Goal: Obtain resource: Download file/media

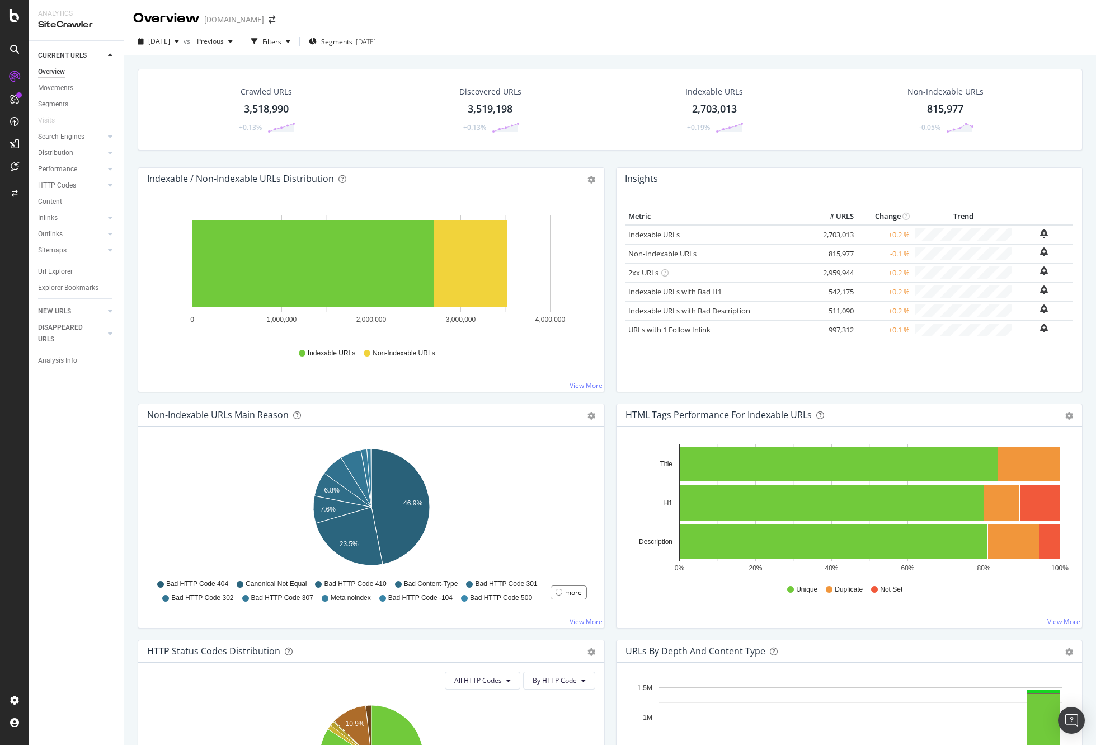
scroll to position [20, 0]
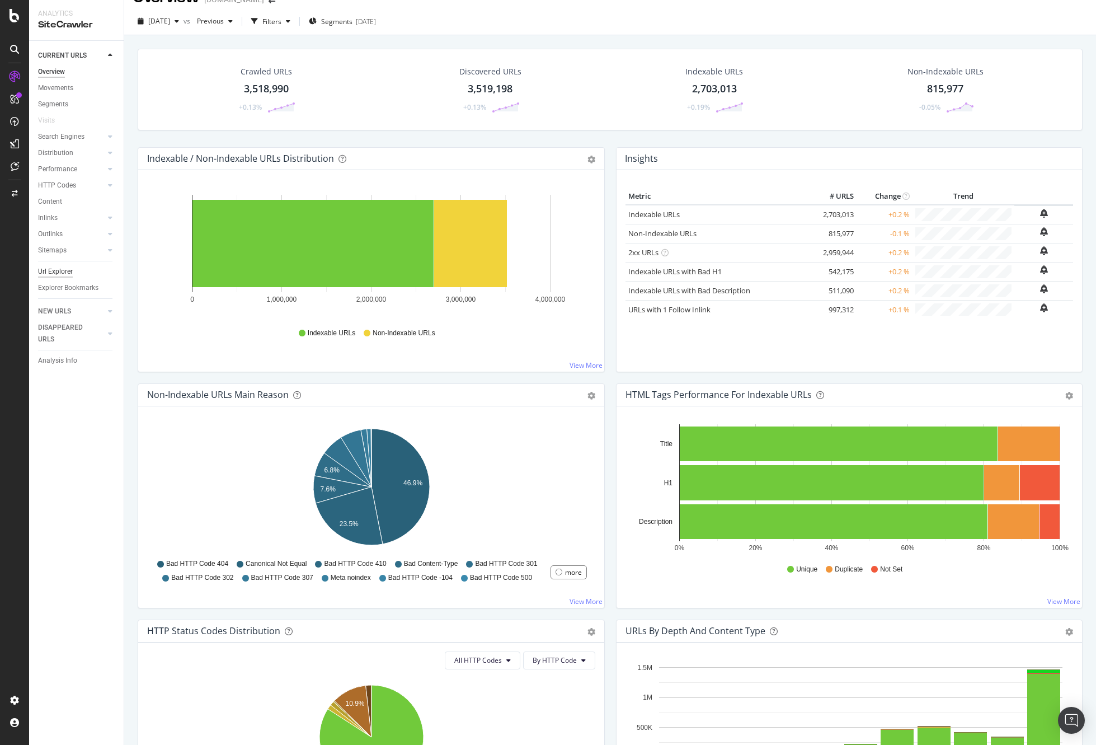
click at [62, 270] on div "Url Explorer" at bounding box center [55, 272] width 35 height 12
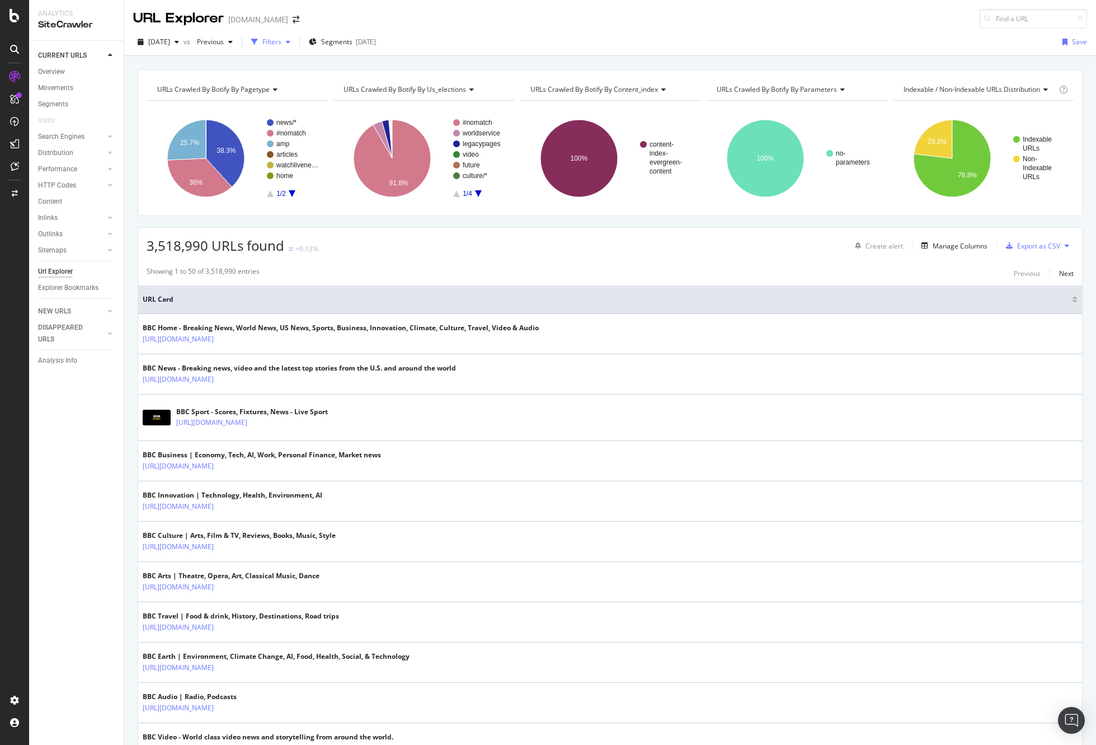
click at [281, 42] on div "Filters" at bounding box center [271, 42] width 19 height 10
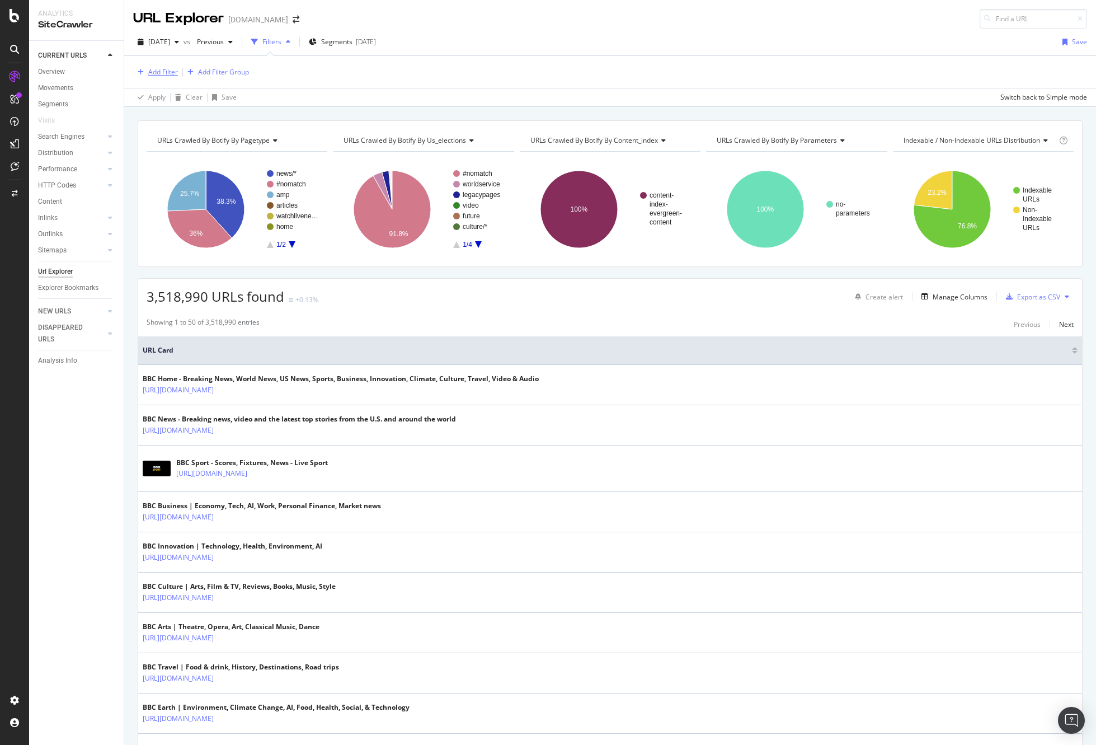
click at [169, 70] on div "Add Filter" at bounding box center [163, 72] width 30 height 10
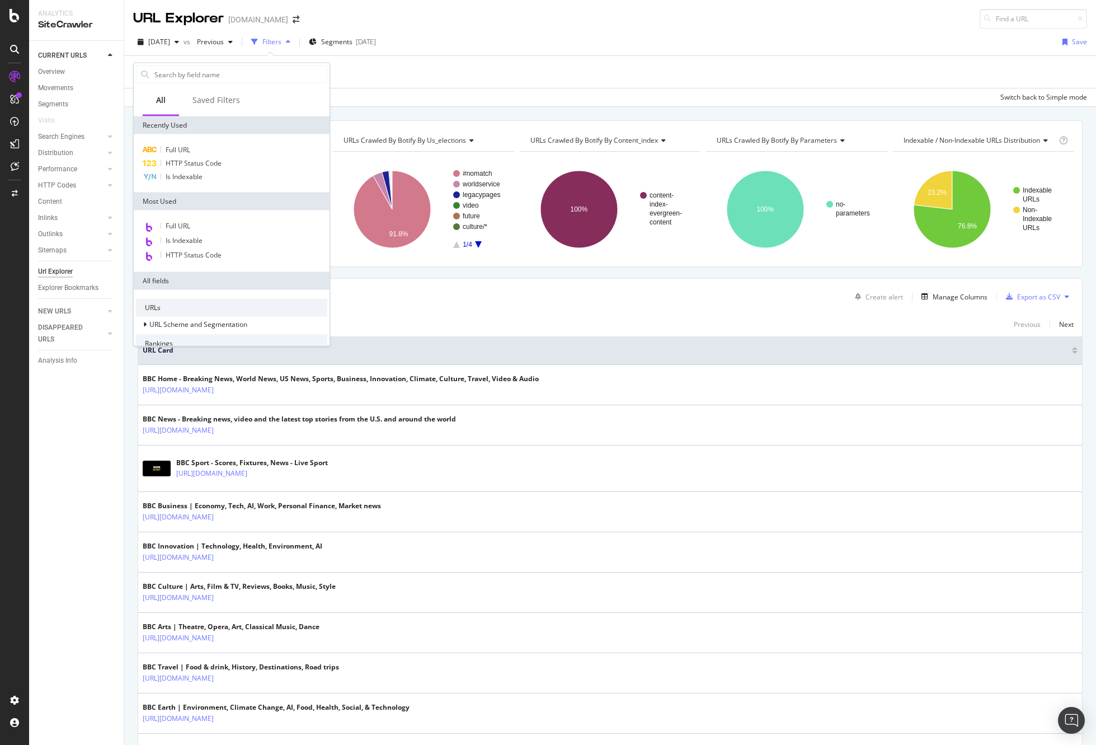
drag, startPoint x: 361, startPoint y: 87, endPoint x: 325, endPoint y: 70, distance: 39.8
click at [360, 87] on div "Add Filter Add Filter Group" at bounding box center [610, 72] width 954 height 32
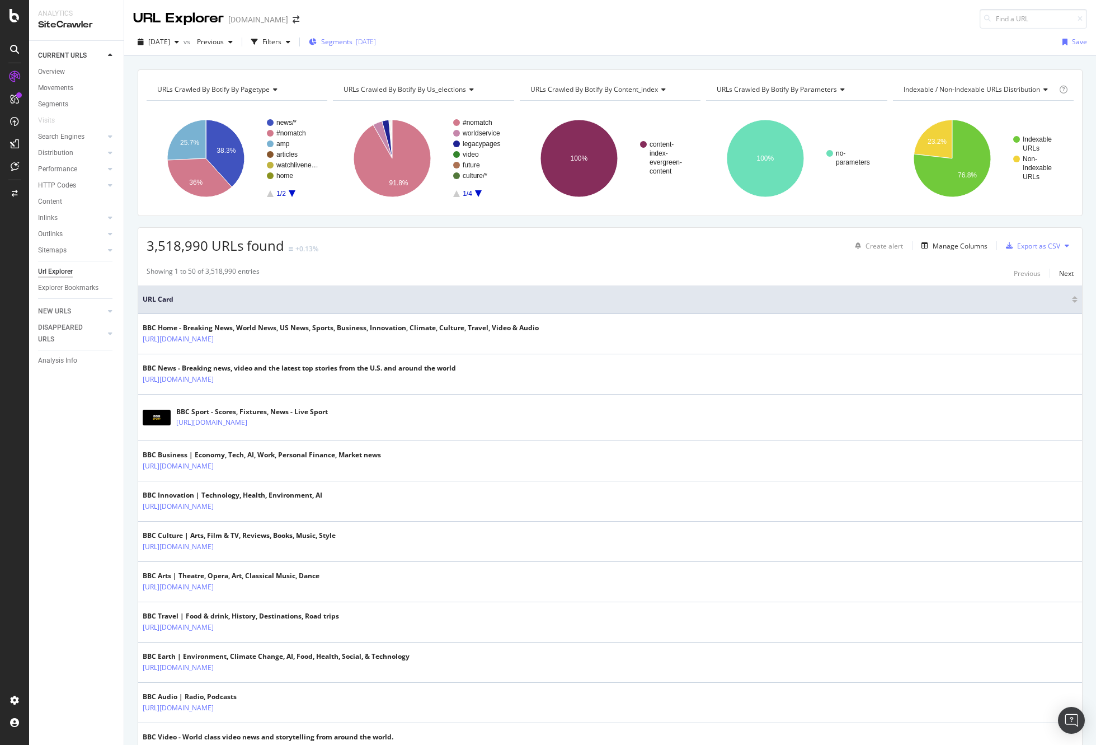
click at [376, 43] on div "[DATE]" at bounding box center [366, 42] width 20 height 10
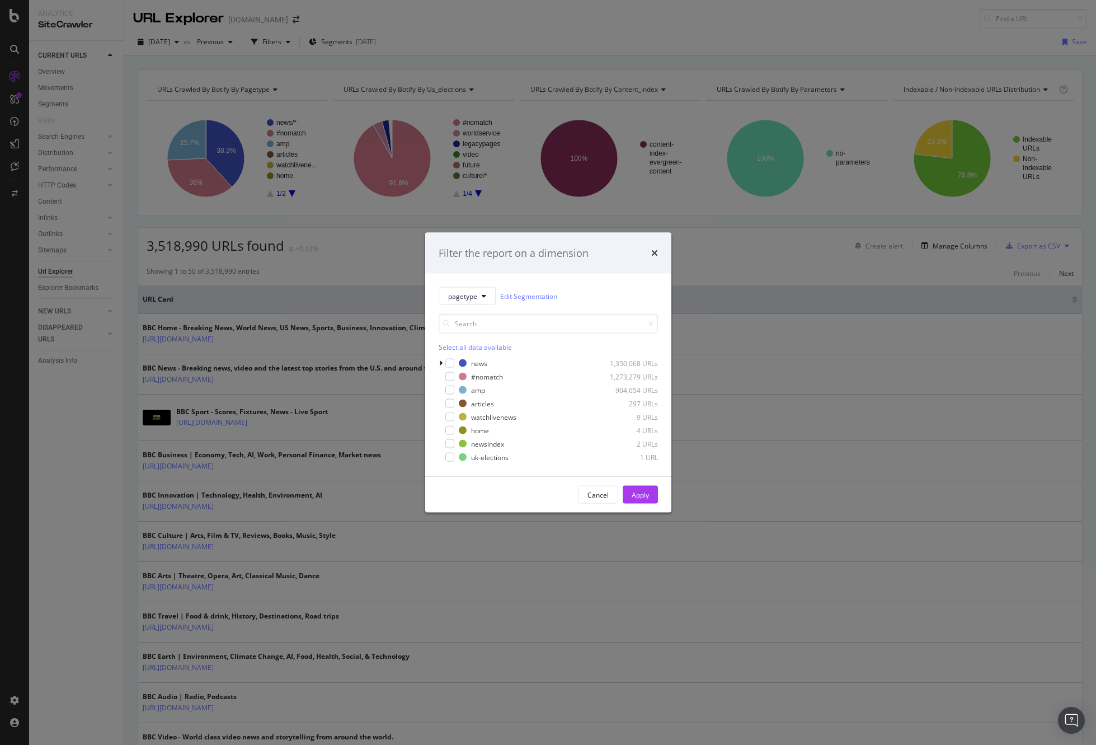
click at [574, 29] on div "Filter the report on a dimension pagetype Edit Segmentation Select all data ava…" at bounding box center [548, 372] width 1096 height 745
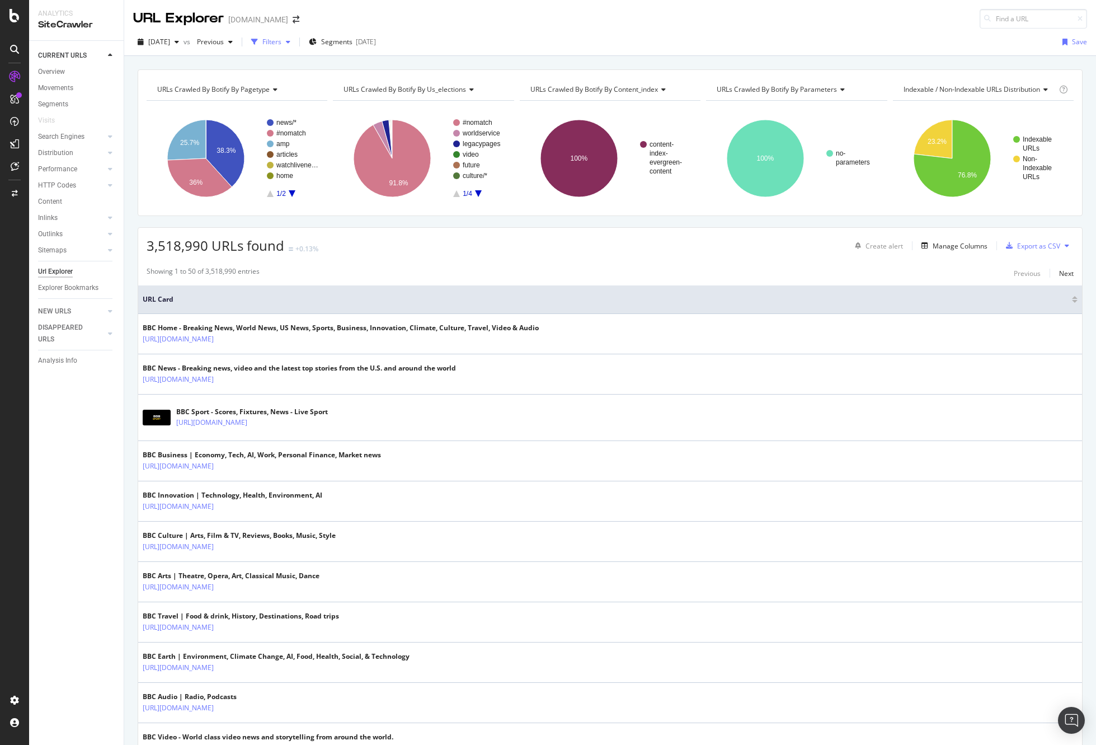
click at [281, 42] on div "Filters" at bounding box center [271, 42] width 19 height 10
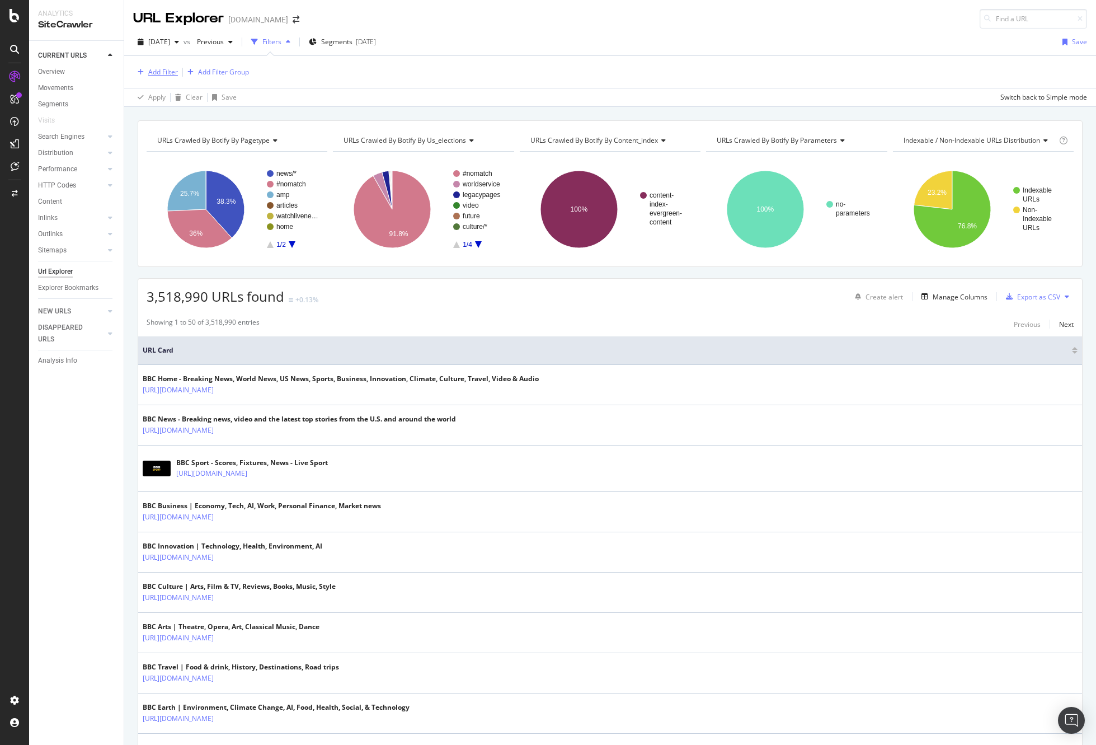
click at [153, 66] on div "Add Filter" at bounding box center [155, 72] width 45 height 12
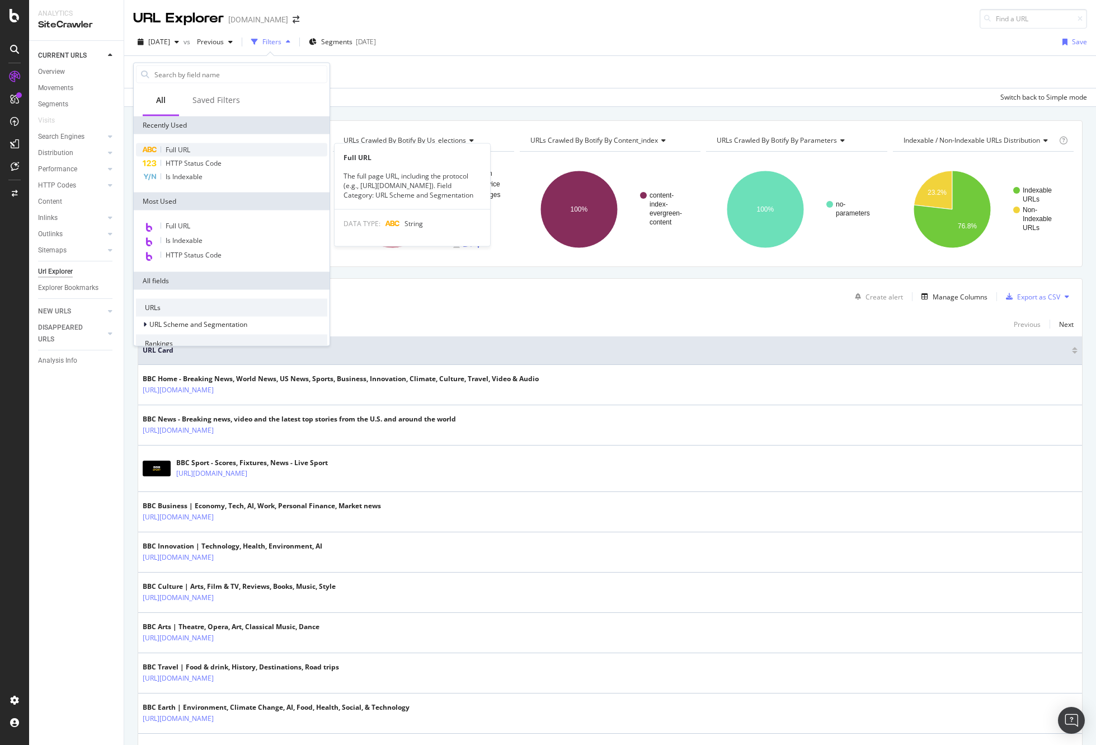
click at [222, 144] on div "Full URL" at bounding box center [231, 149] width 191 height 13
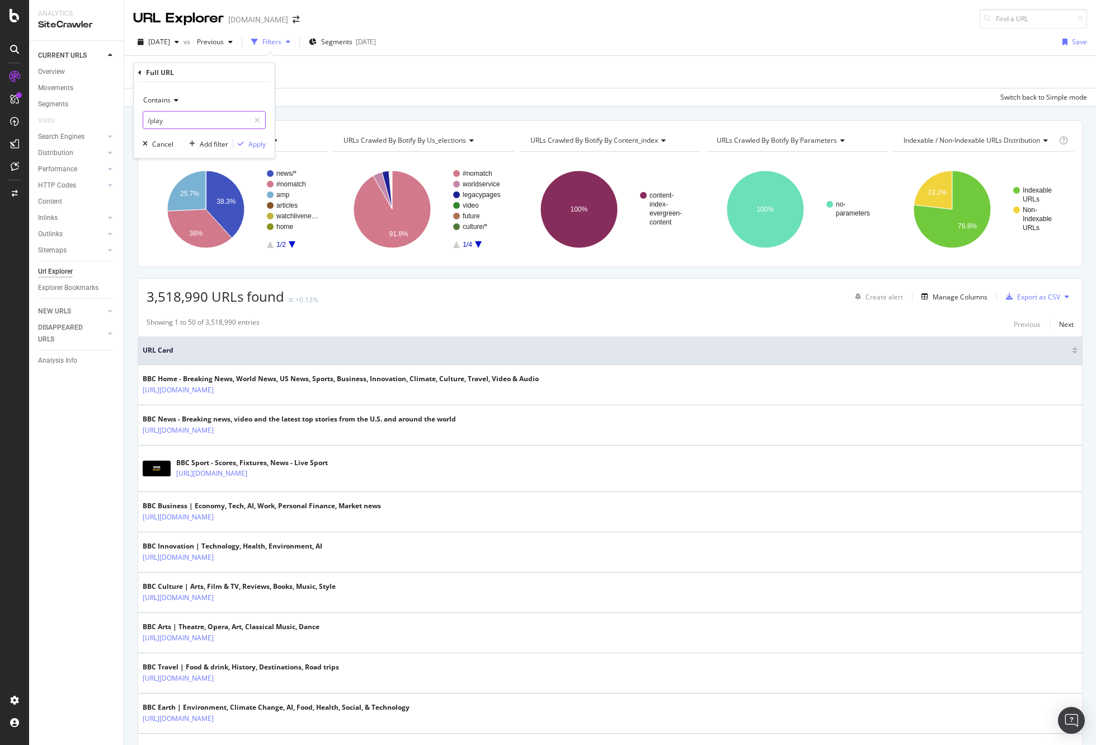
click at [175, 119] on input "/play" at bounding box center [196, 120] width 106 height 18
type input ".shtml"
click at [257, 144] on div "Apply" at bounding box center [256, 144] width 17 height 10
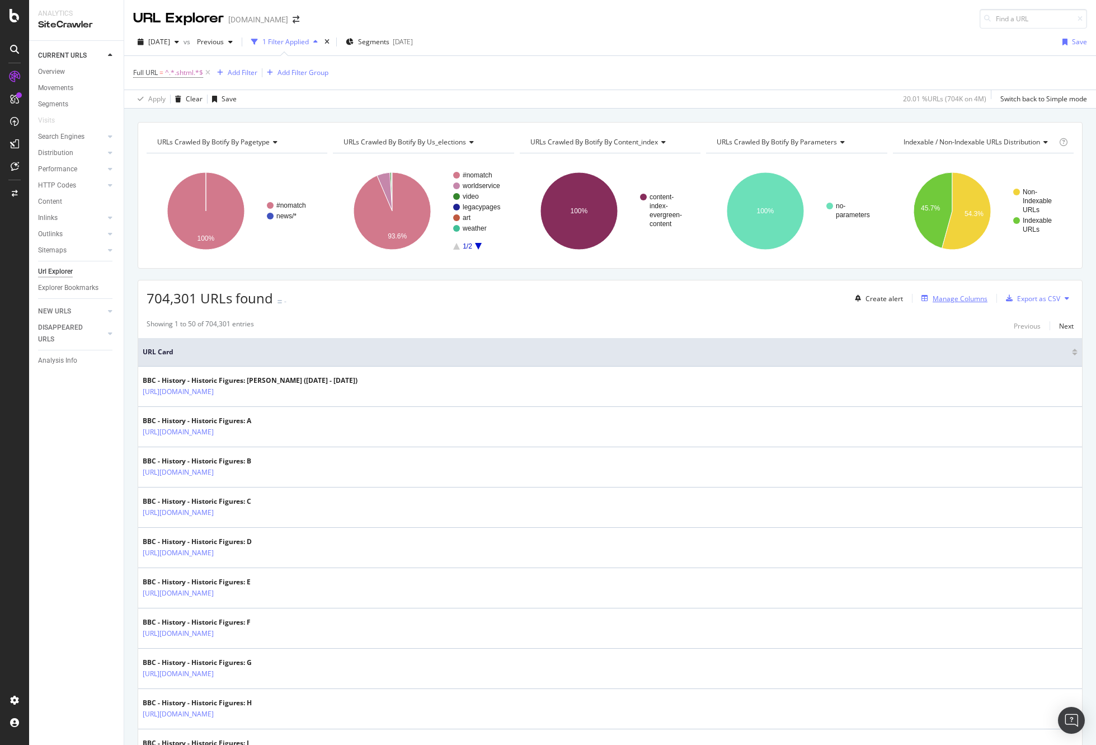
click at [955, 300] on div "Manage Columns" at bounding box center [959, 299] width 55 height 10
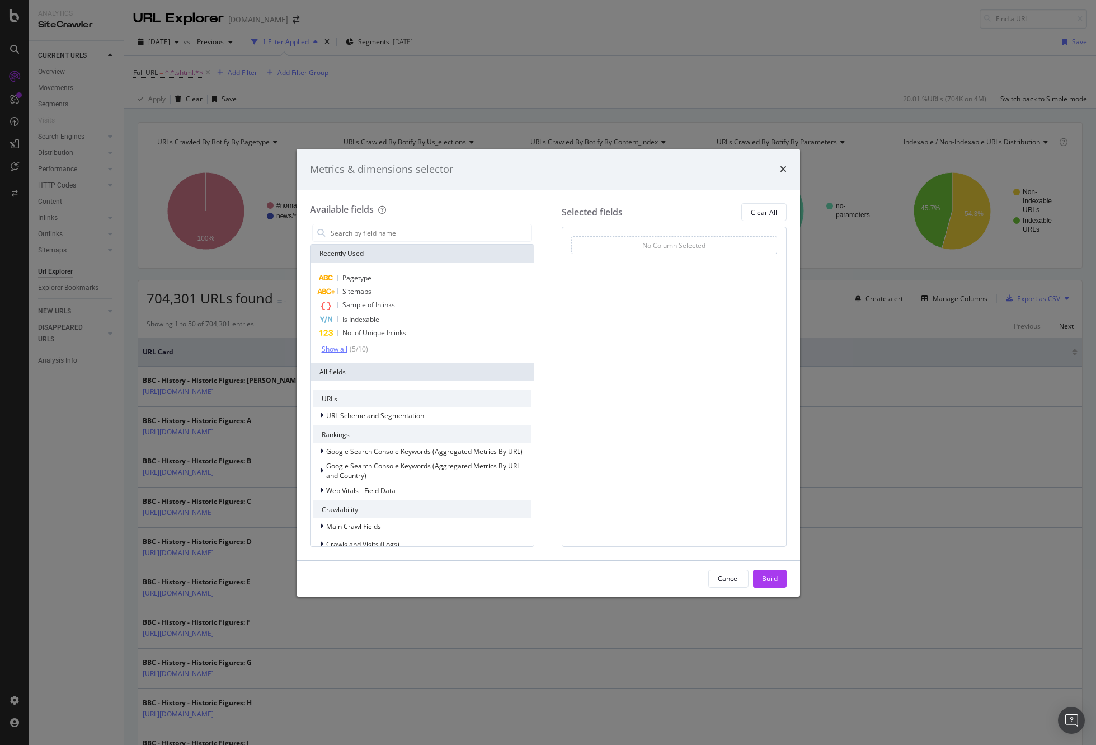
click at [349, 349] on div "( 5 / 10 )" at bounding box center [357, 349] width 21 height 10
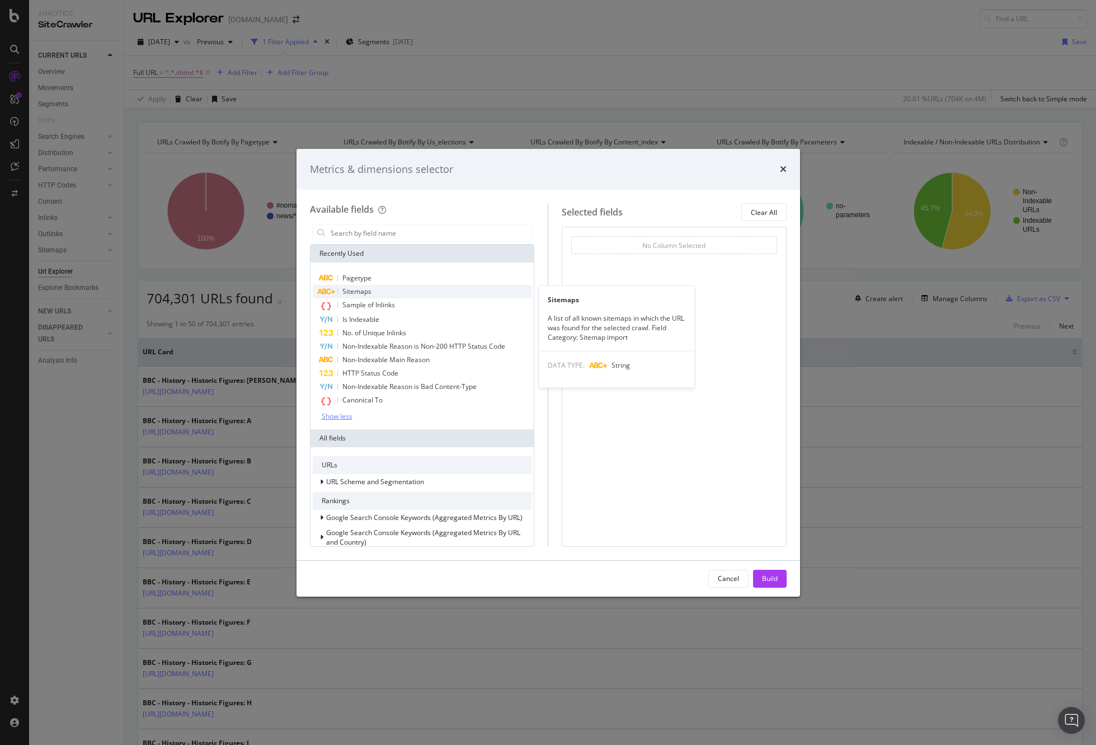
click at [373, 293] on div "Sitemaps" at bounding box center [422, 291] width 219 height 13
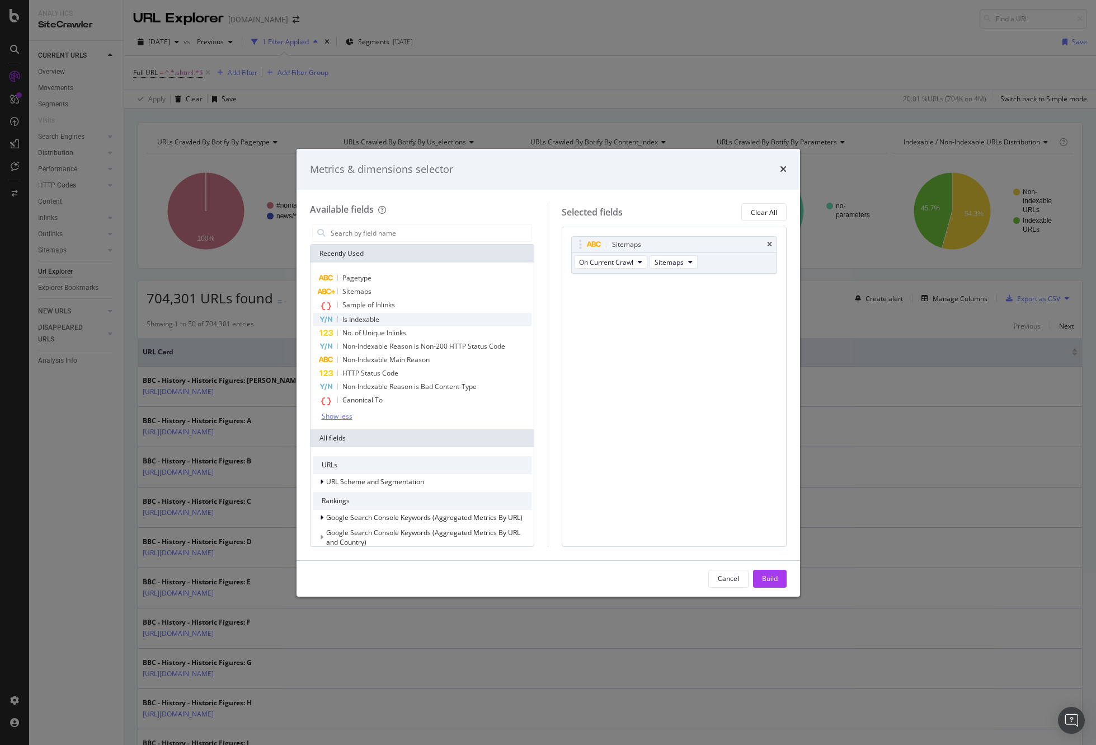
click at [374, 319] on span "Is Indexable" at bounding box center [360, 319] width 37 height 10
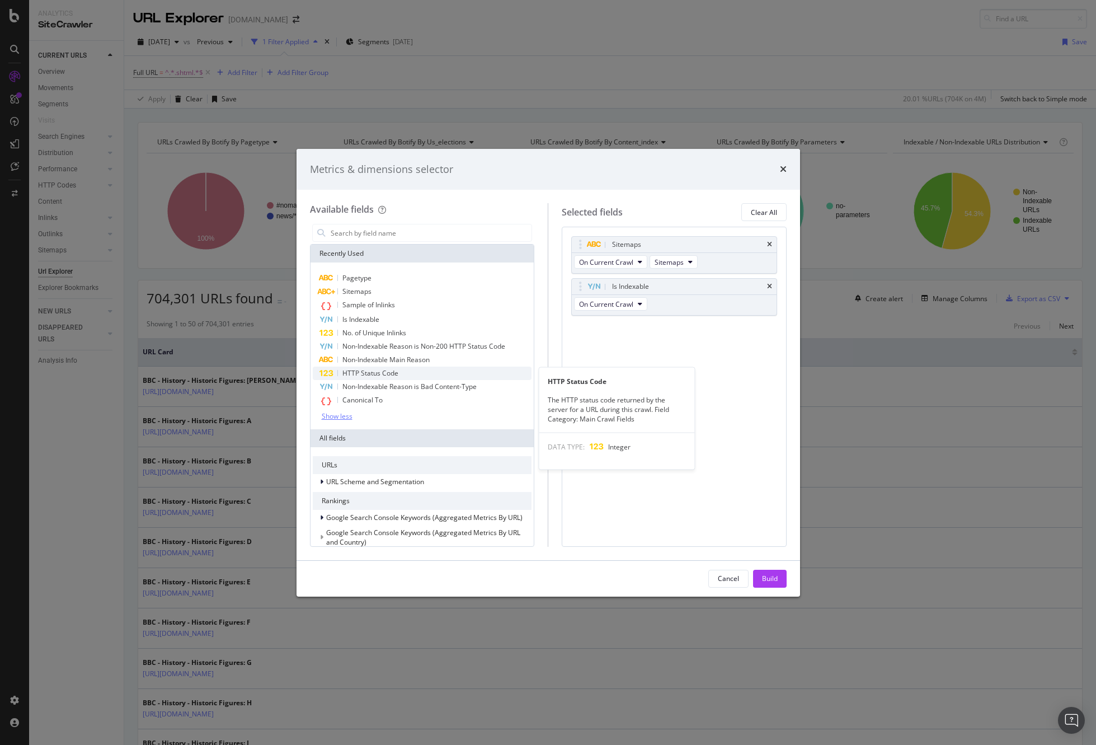
click at [382, 372] on span "HTTP Status Code" at bounding box center [370, 373] width 56 height 10
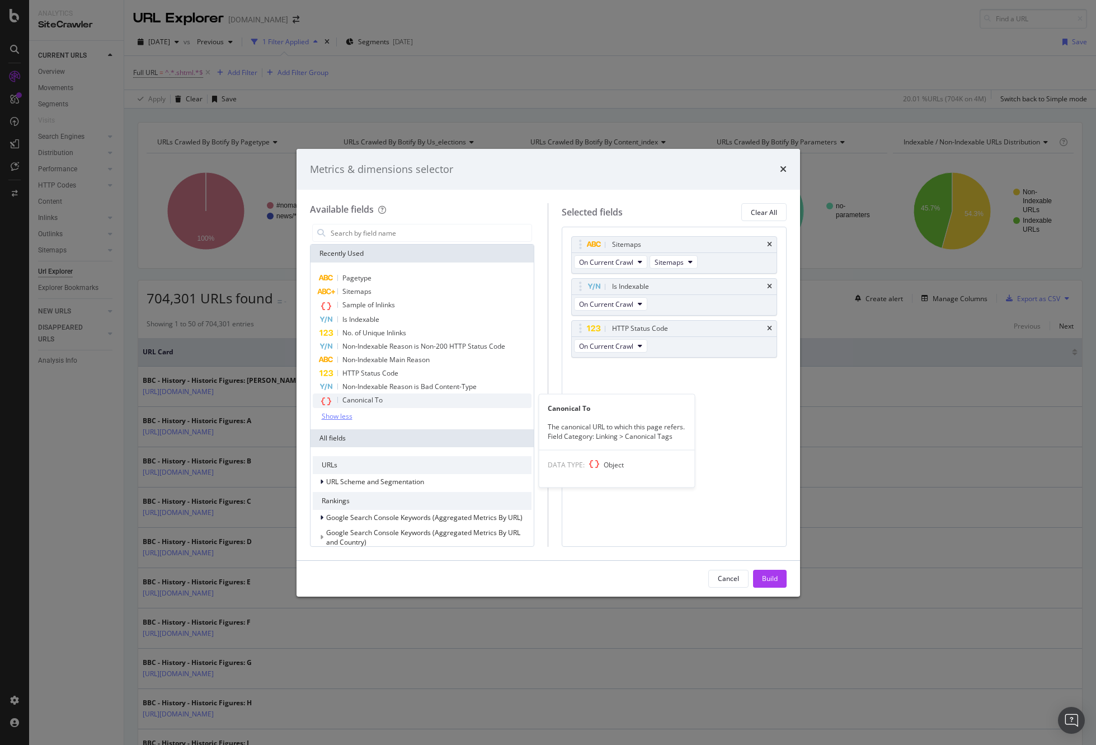
click at [379, 397] on span "Canonical To" at bounding box center [362, 400] width 40 height 10
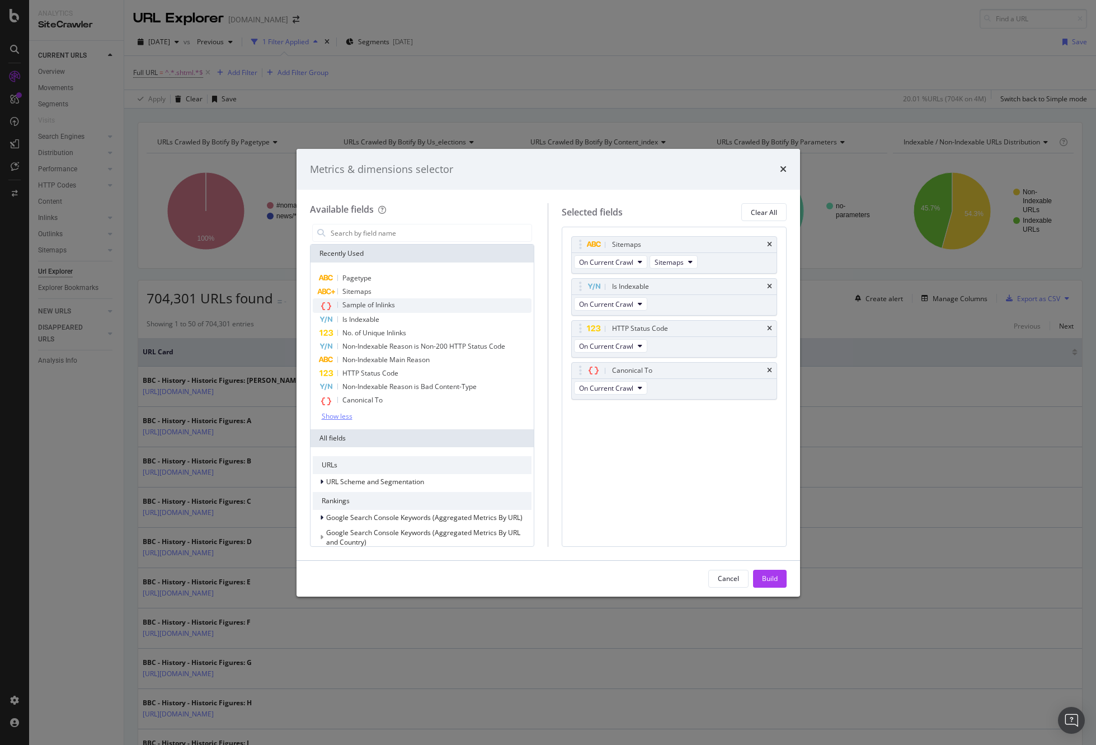
click at [373, 305] on span "Sample of Inlinks" at bounding box center [368, 305] width 53 height 10
drag, startPoint x: 774, startPoint y: 579, endPoint x: 755, endPoint y: 472, distance: 109.0
click at [774, 579] on div "Build" at bounding box center [770, 578] width 16 height 10
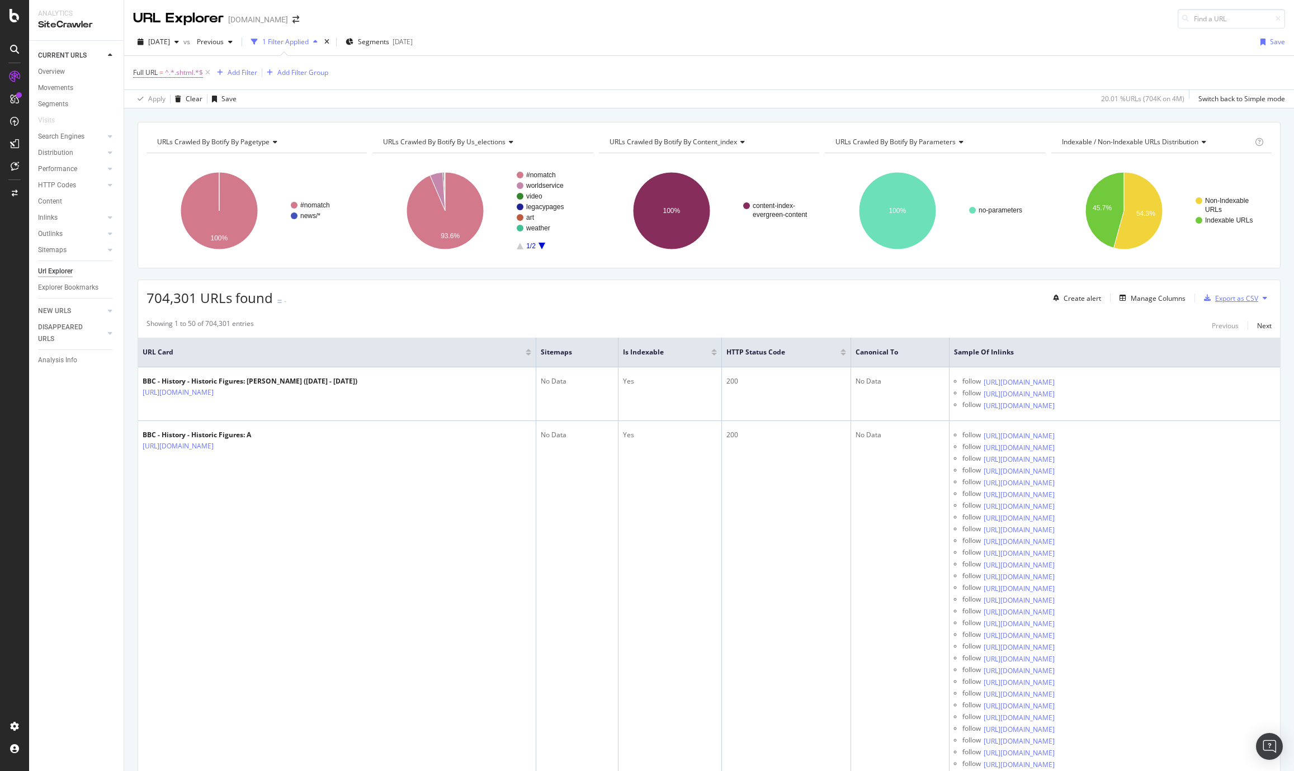
click at [1095, 299] on div "Export as CSV" at bounding box center [1236, 299] width 43 height 10
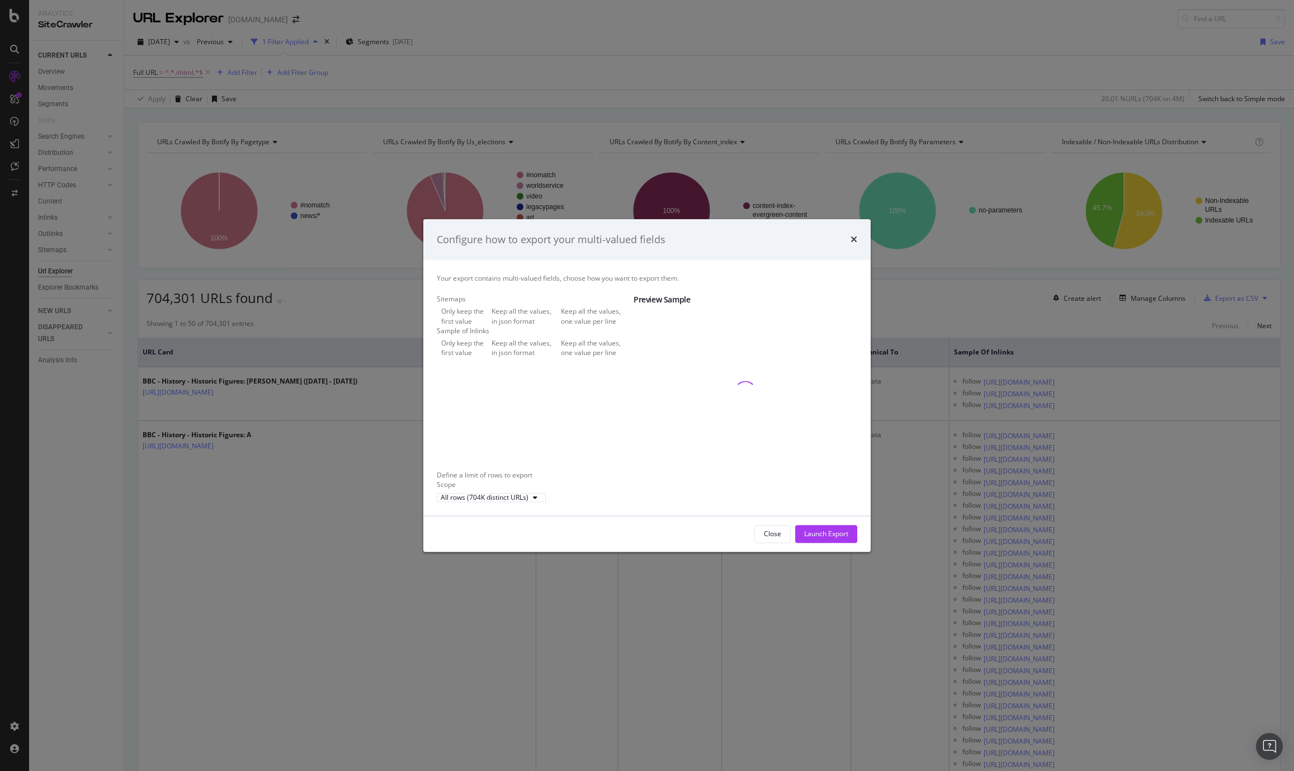
click at [561, 326] on div "Keep all the values, one value per line" at bounding box center [597, 316] width 73 height 19
click at [487, 307] on div "Only keep the first value" at bounding box center [464, 316] width 46 height 19
click at [776, 539] on div "Close" at bounding box center [772, 535] width 17 height 10
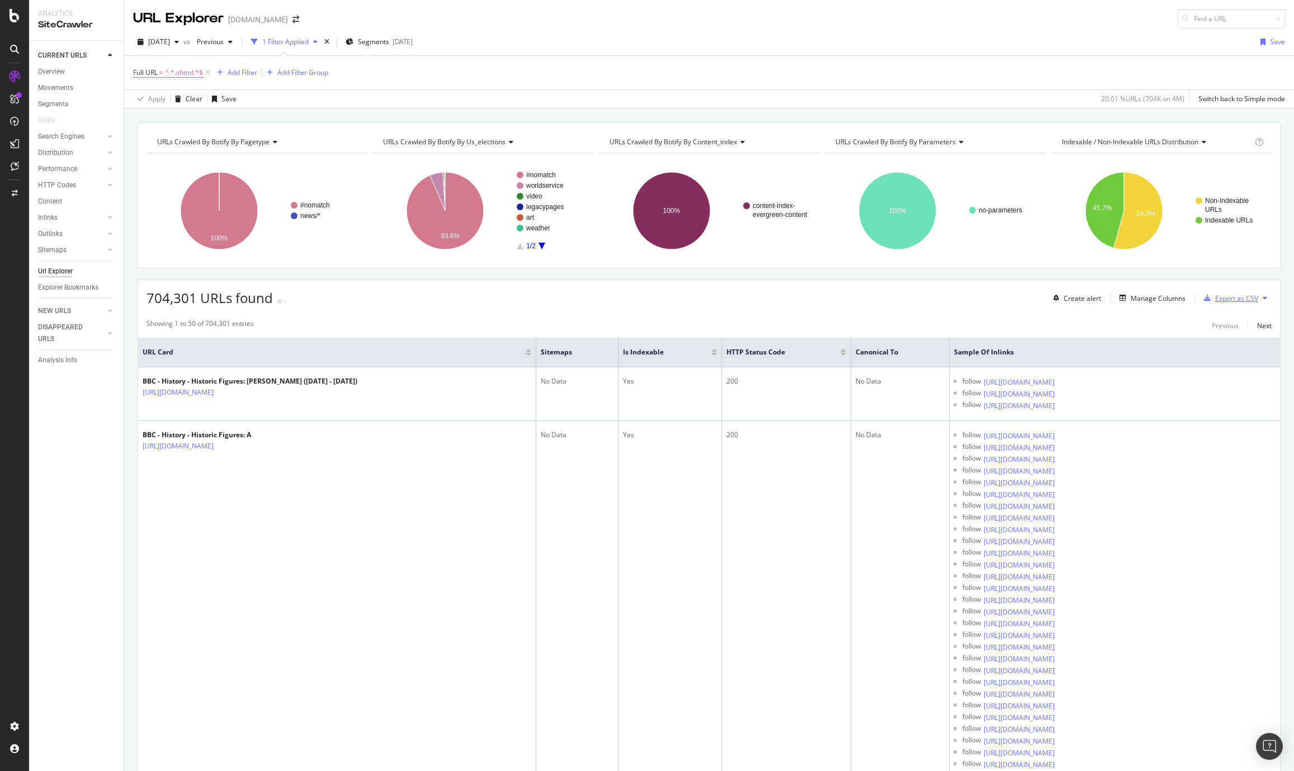
click at [1095, 298] on div "Export as CSV" at bounding box center [1236, 299] width 43 height 10
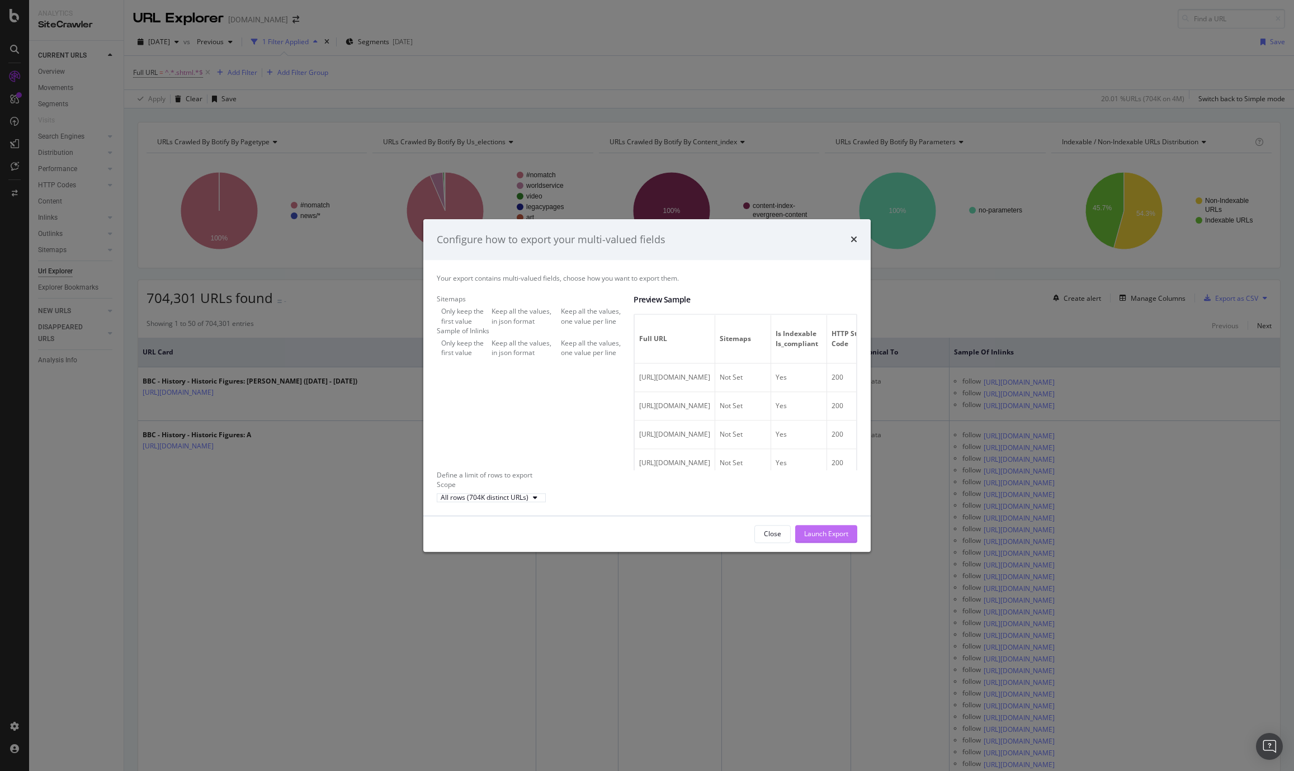
click at [842, 539] on div "Launch Export" at bounding box center [826, 535] width 44 height 10
